Goal: Transaction & Acquisition: Purchase product/service

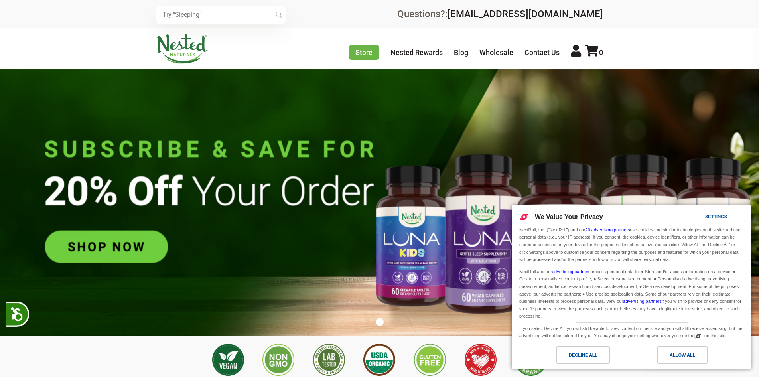
click at [602, 358] on div "Decline All" at bounding box center [583, 355] width 53 height 18
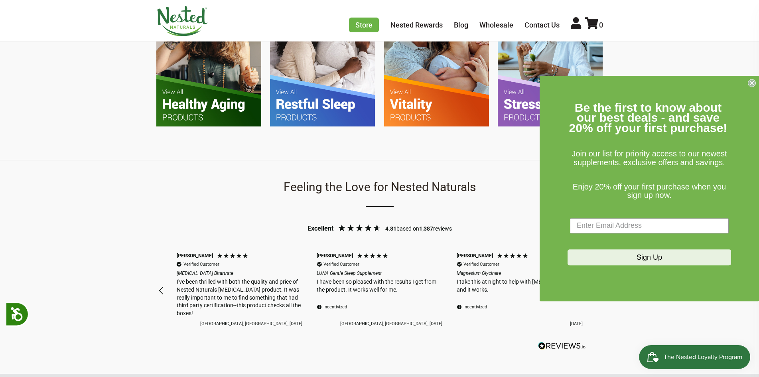
scroll to position [678, 0]
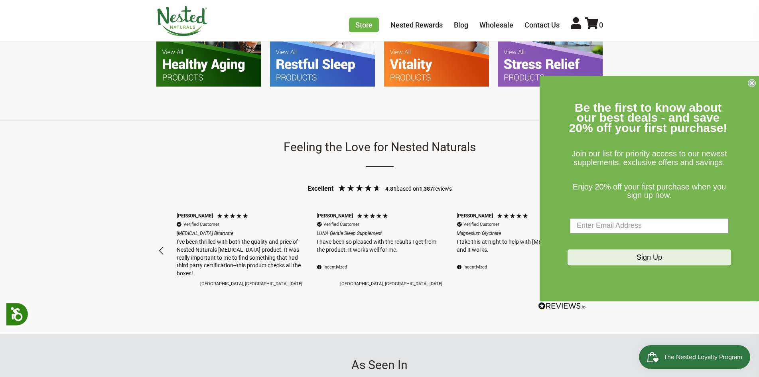
click at [751, 81] on circle "Close dialog" at bounding box center [753, 83] width 8 height 8
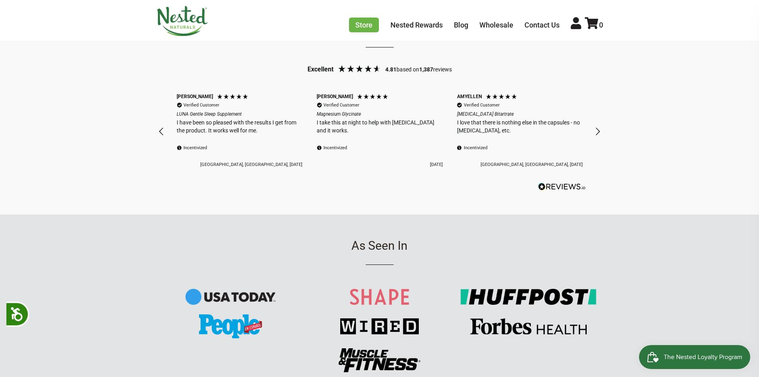
scroll to position [518, 0]
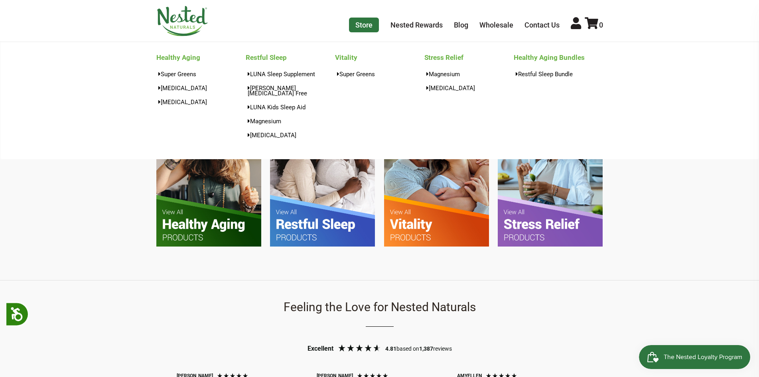
click at [360, 25] on link "Store" at bounding box center [364, 25] width 30 height 15
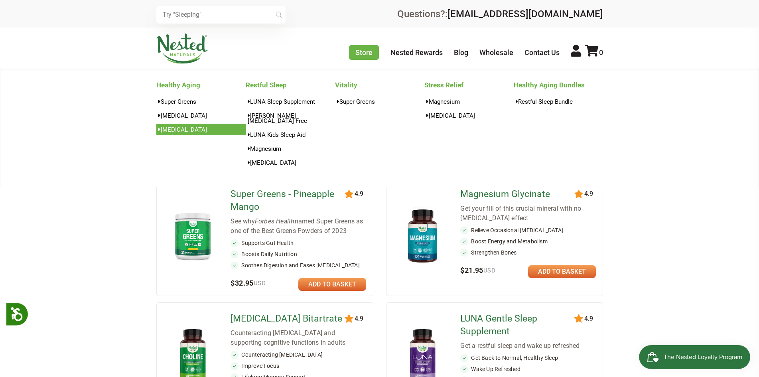
click at [171, 128] on link "[MEDICAL_DATA]" at bounding box center [200, 130] width 89 height 12
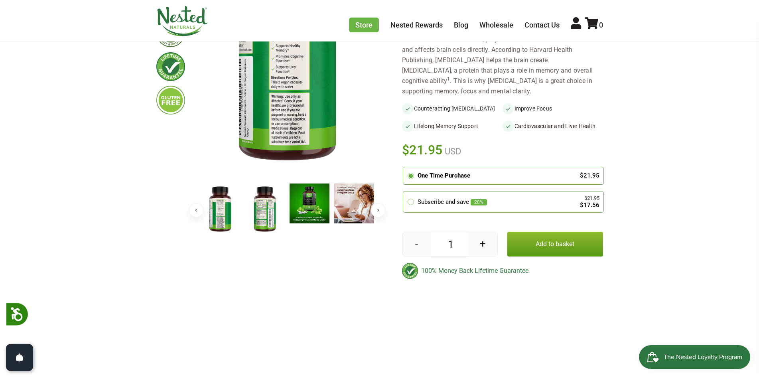
scroll to position [80, 0]
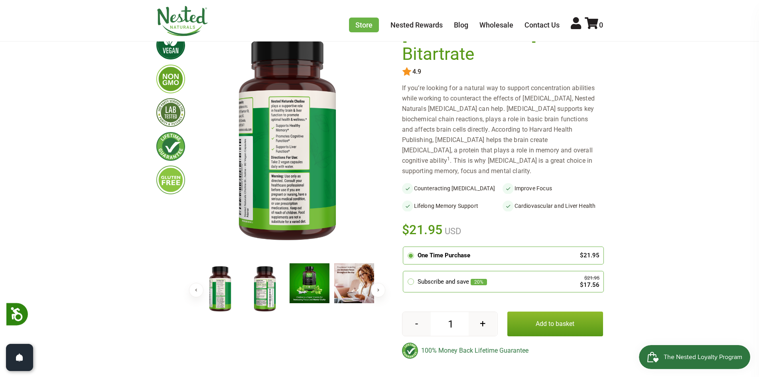
click at [217, 294] on img at bounding box center [220, 289] width 40 height 52
click at [262, 290] on img at bounding box center [265, 289] width 40 height 52
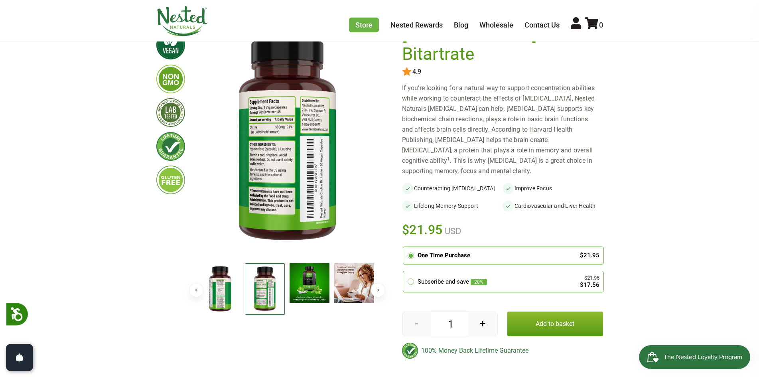
click at [304, 287] on img at bounding box center [310, 283] width 40 height 40
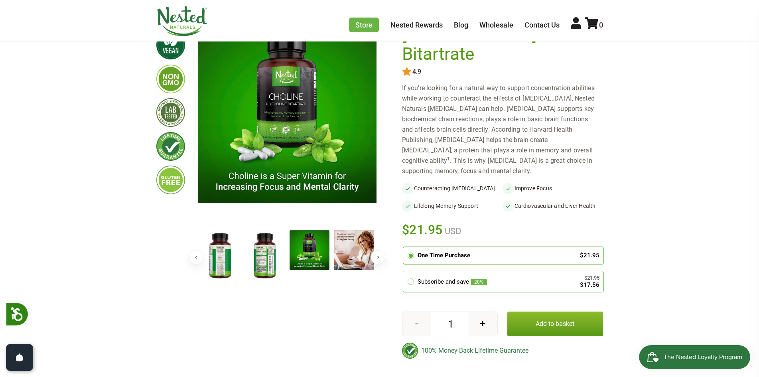
click at [263, 278] on img at bounding box center [265, 256] width 40 height 52
